Goal: Task Accomplishment & Management: Manage account settings

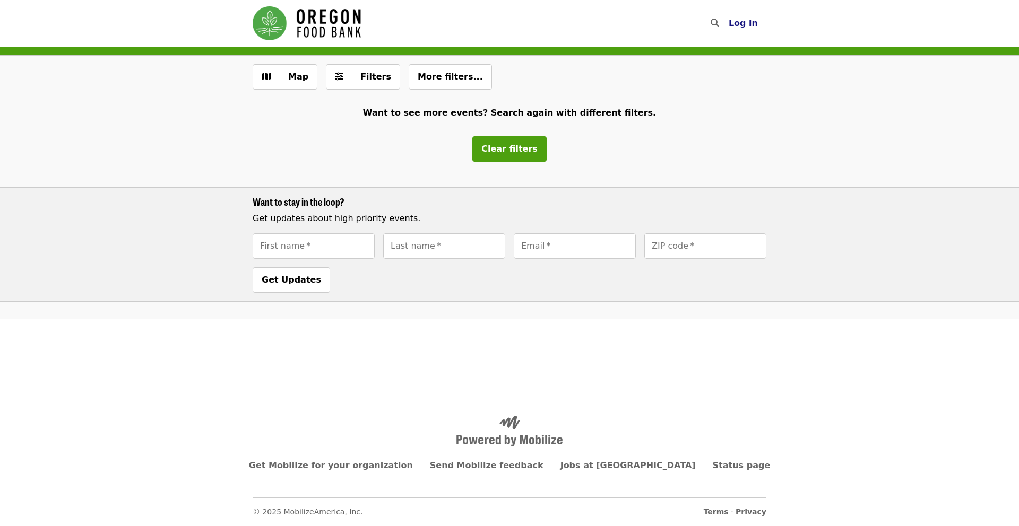
click at [741, 22] on span "Log in" at bounding box center [742, 23] width 29 height 10
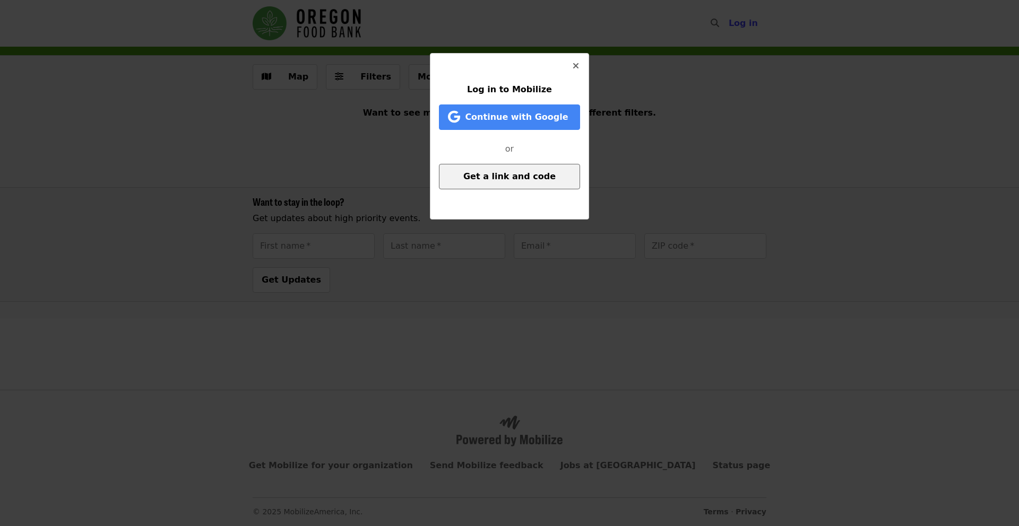
click at [535, 176] on span "Get a link and code" at bounding box center [509, 176] width 92 height 10
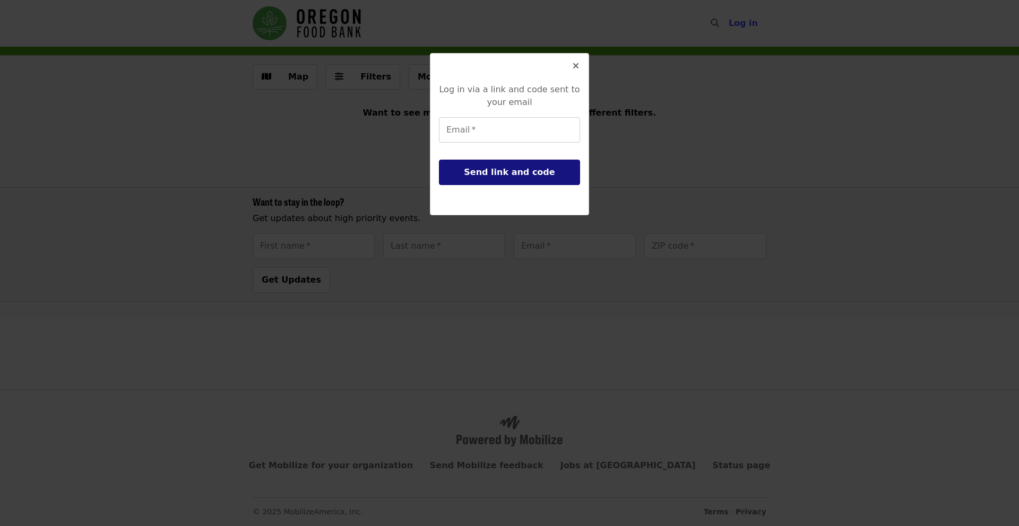
click at [535, 175] on span "Send link and code" at bounding box center [509, 172] width 91 height 10
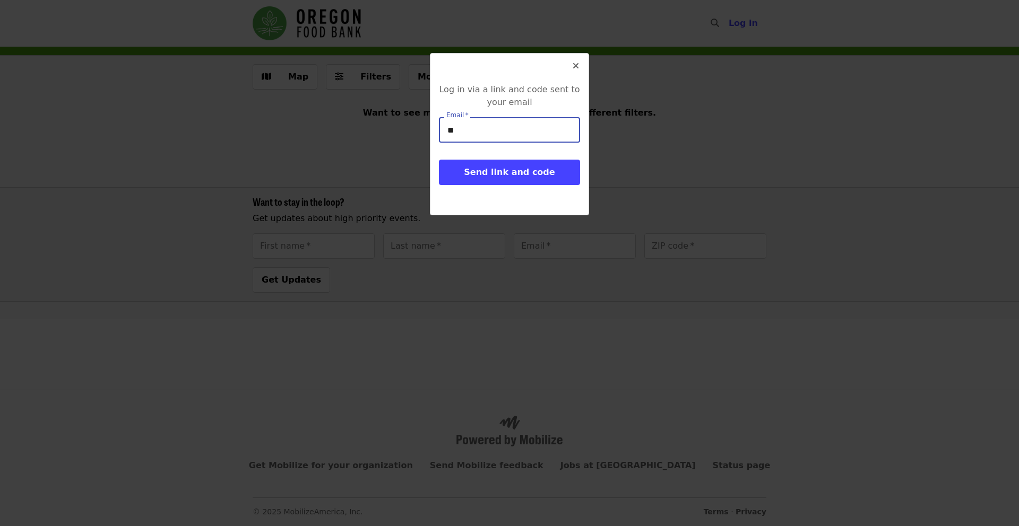
type input "*"
type input "**********"
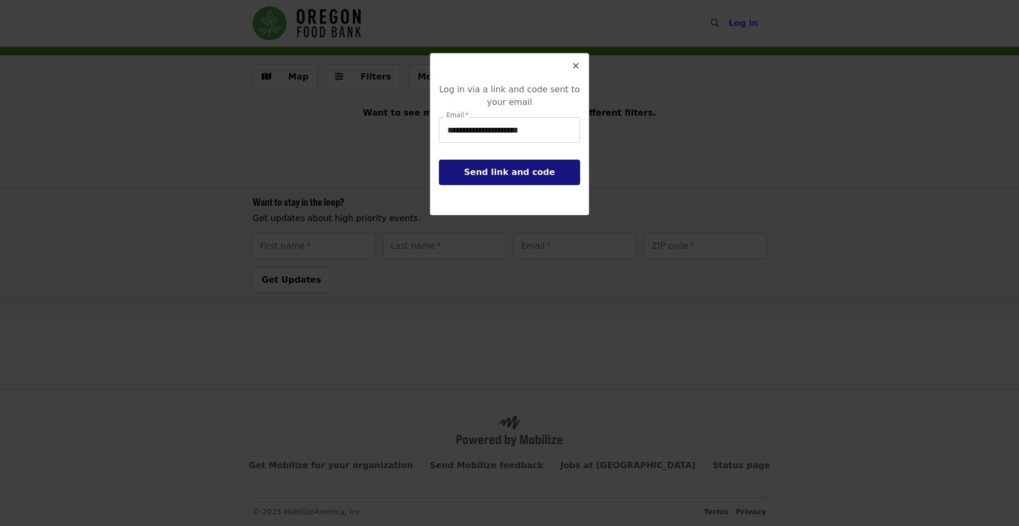
click at [532, 175] on span "Send link and code" at bounding box center [509, 172] width 91 height 10
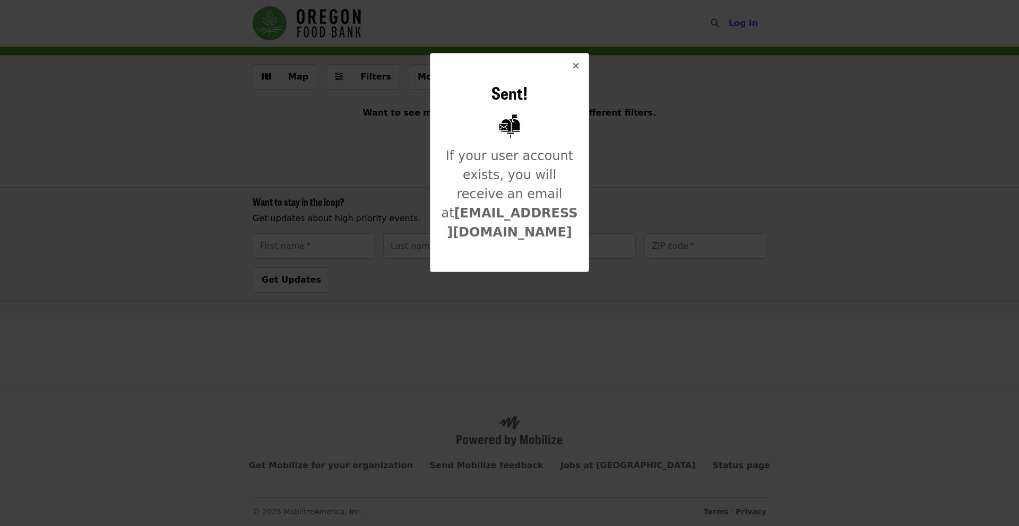
click at [570, 65] on button "Close" at bounding box center [575, 66] width 25 height 25
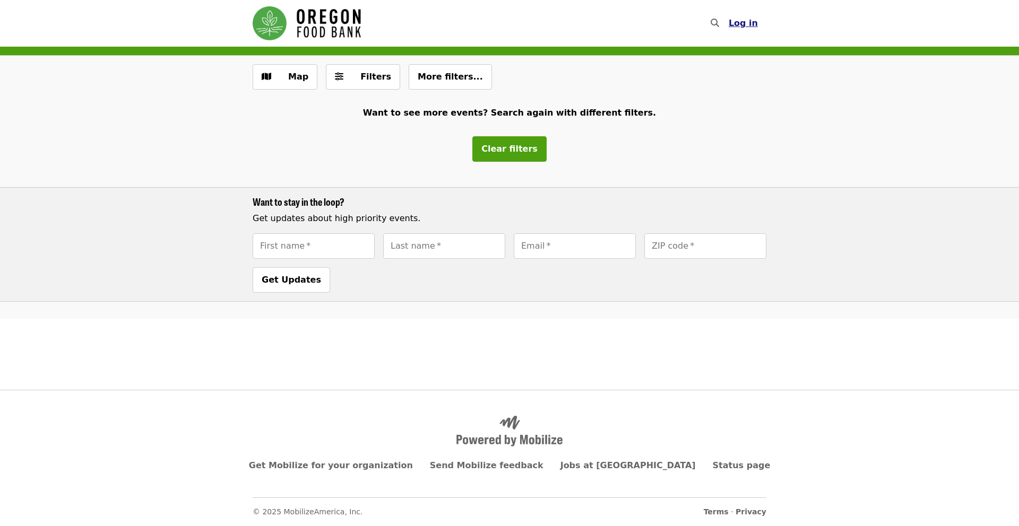
click at [739, 25] on span "Log in" at bounding box center [742, 23] width 29 height 10
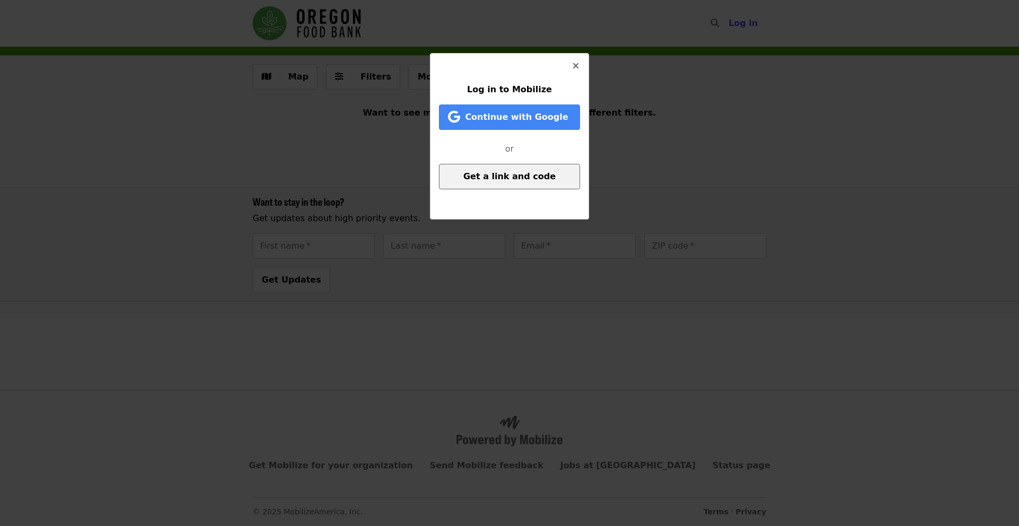
click at [521, 176] on span "Get a link and code" at bounding box center [509, 176] width 92 height 10
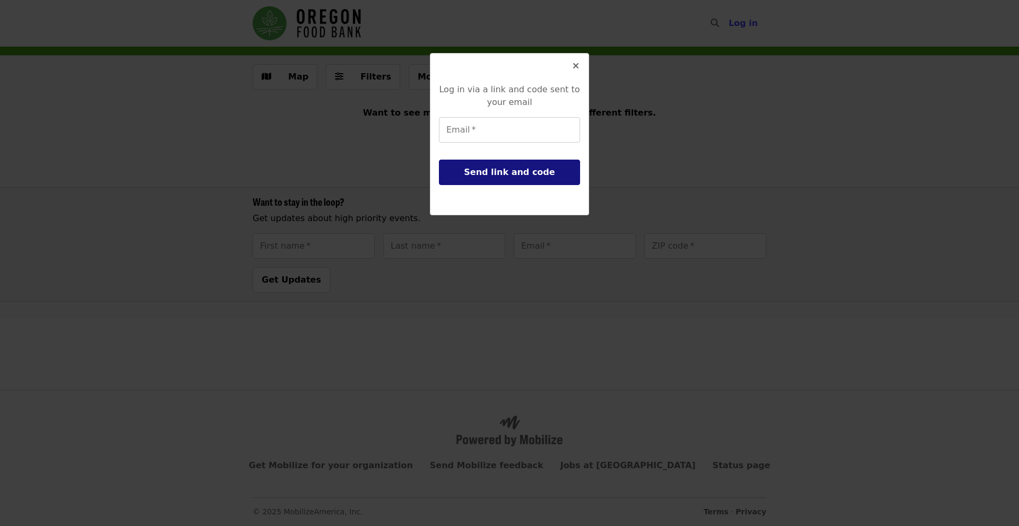
click at [520, 173] on span "Send link and code" at bounding box center [509, 172] width 91 height 10
type input "**********"
click at [525, 168] on span "Send link and code" at bounding box center [509, 172] width 91 height 10
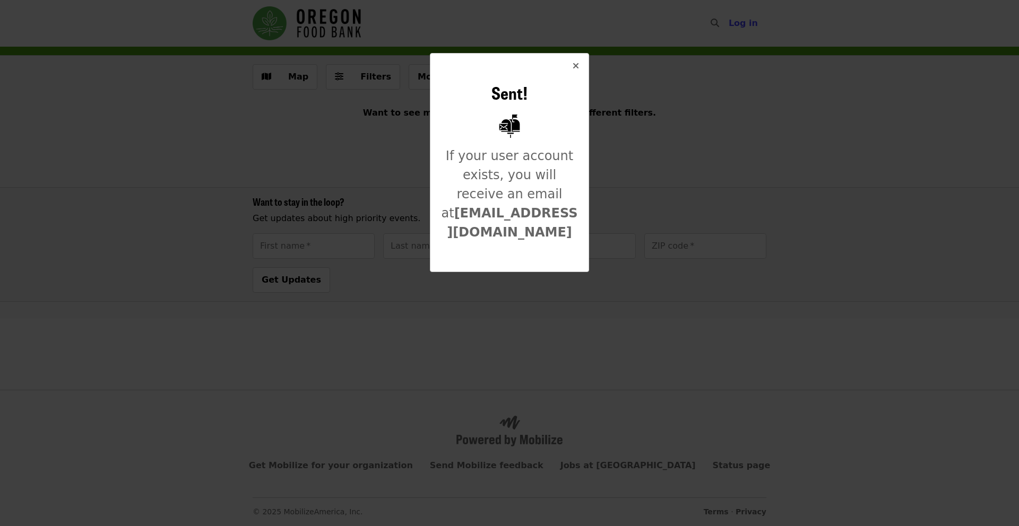
drag, startPoint x: 346, startPoint y: 317, endPoint x: 342, endPoint y: 314, distance: 5.7
click at [346, 317] on div "Sent! If your user account exists, you will receive an email at [EMAIL_ADDRESS]…" at bounding box center [509, 263] width 1019 height 526
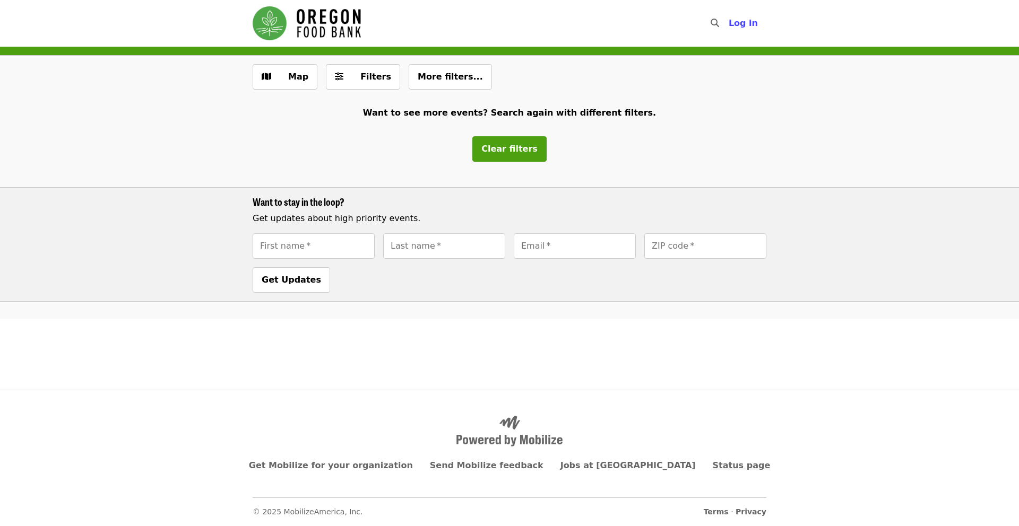
click at [713, 469] on span "Status page" at bounding box center [742, 466] width 58 height 10
click at [750, 27] on span "Log in" at bounding box center [742, 23] width 29 height 10
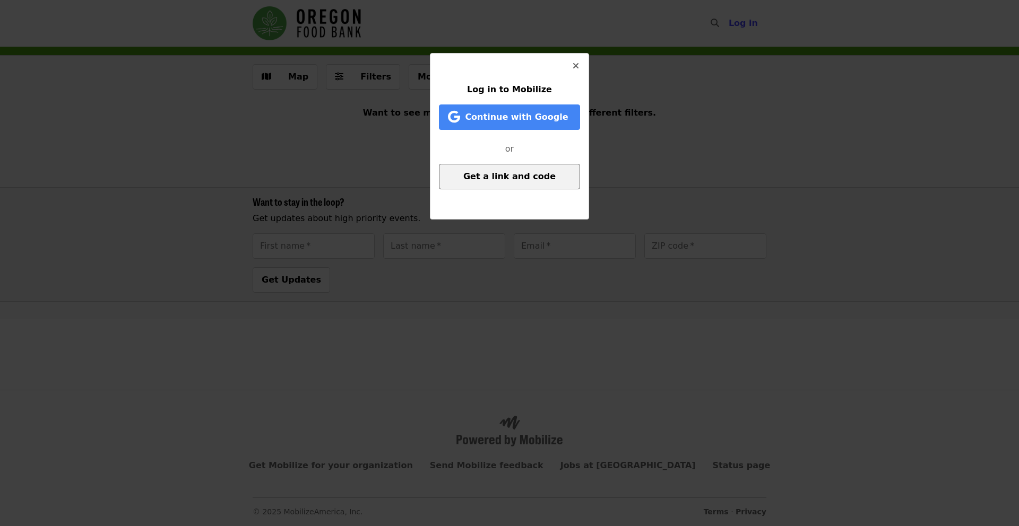
click at [522, 176] on span "Get a link and code" at bounding box center [509, 176] width 92 height 10
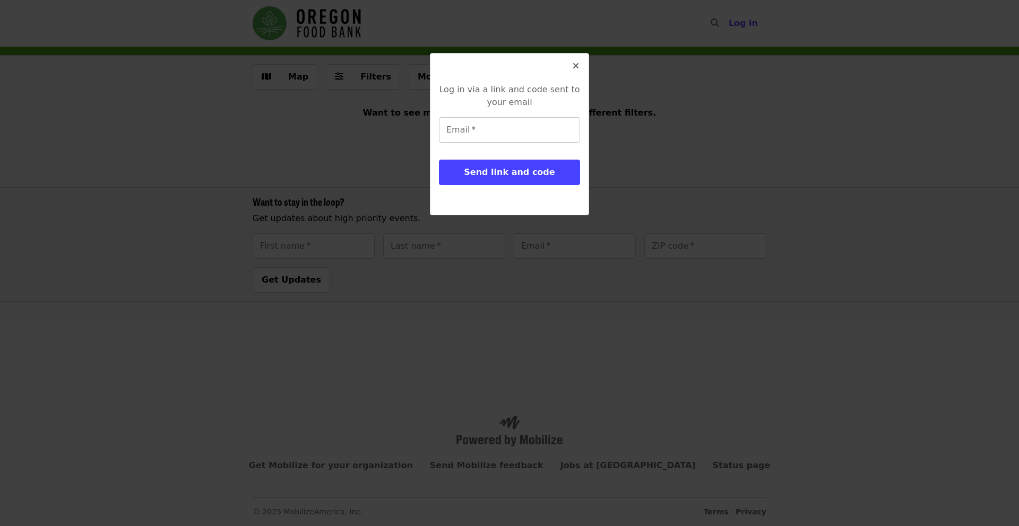
click at [474, 132] on input "Email   *" at bounding box center [509, 129] width 141 height 25
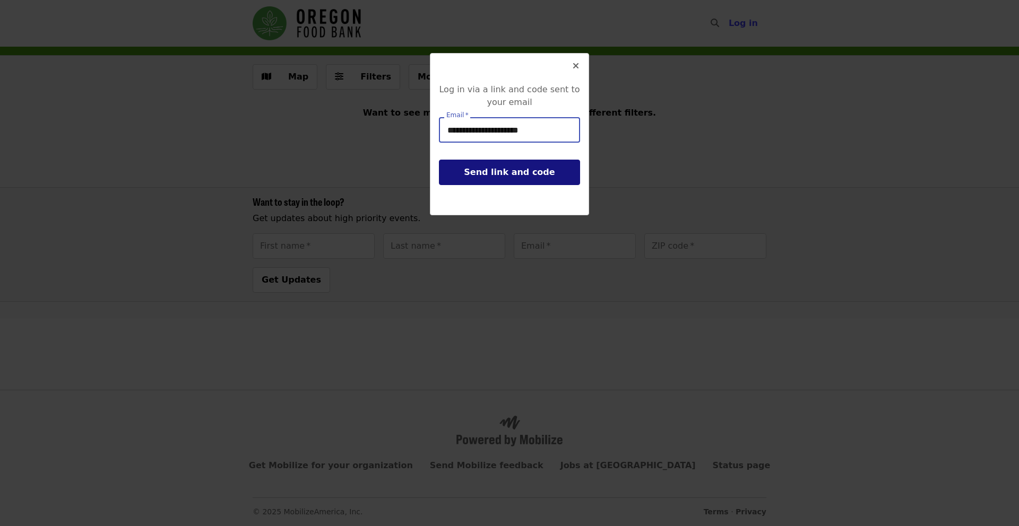
type input "**********"
click at [533, 180] on button "Send link and code" at bounding box center [509, 172] width 141 height 25
